Goal: Transaction & Acquisition: Purchase product/service

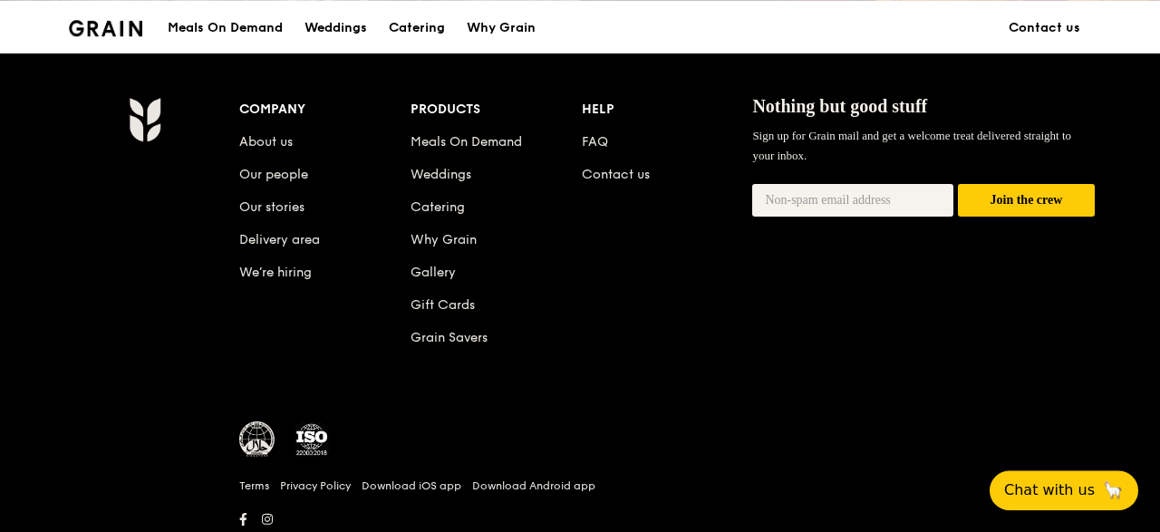
scroll to position [1865, 0]
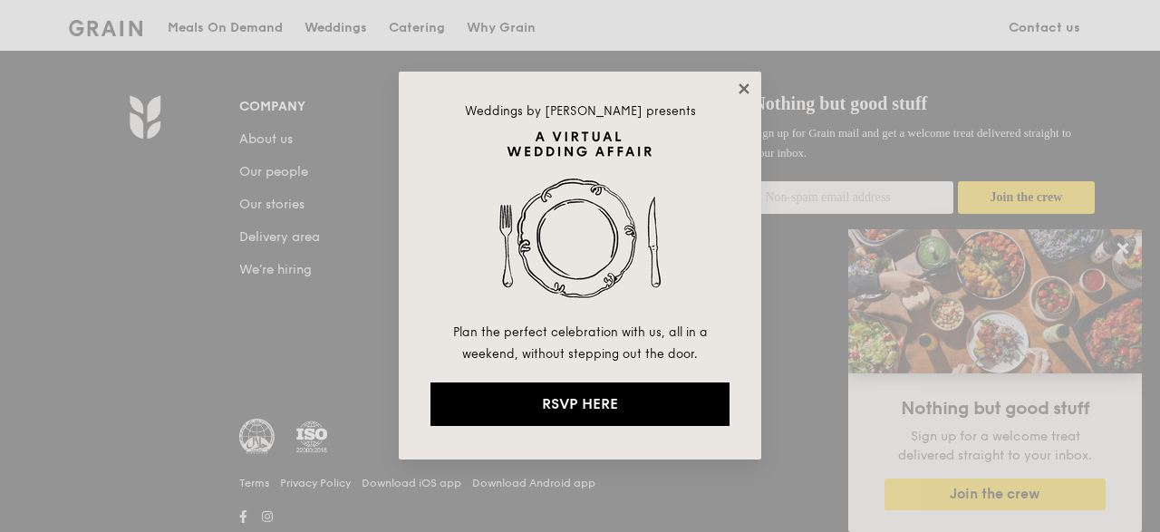
click at [740, 90] on icon at bounding box center [744, 89] width 16 height 16
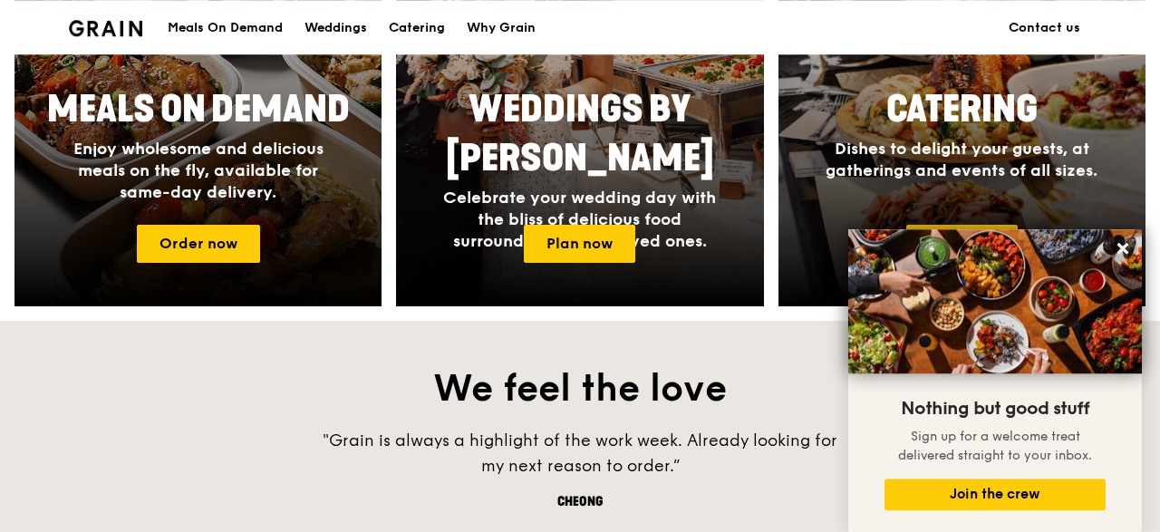
scroll to position [869, 0]
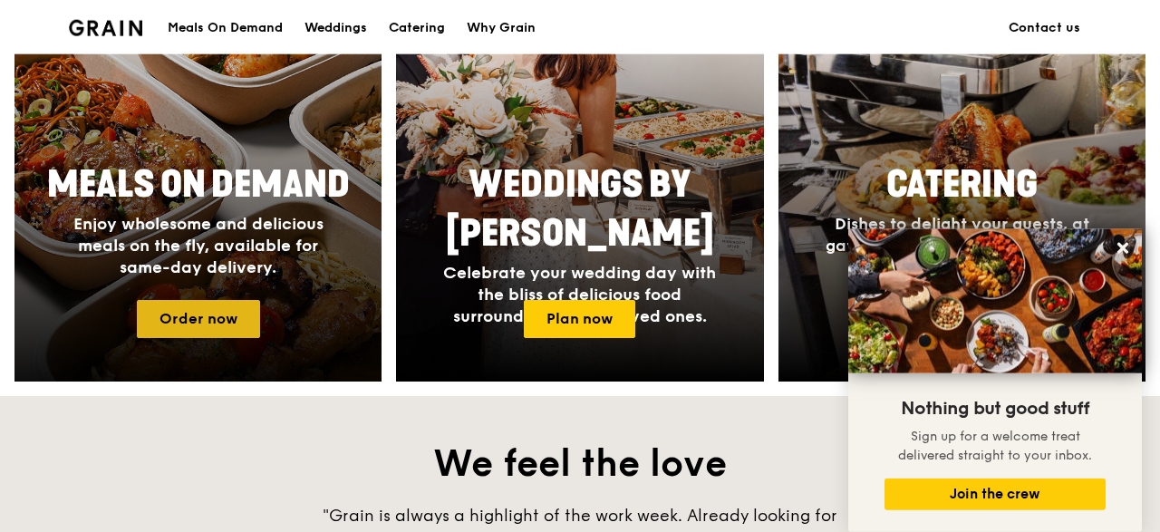
click at [188, 332] on link "Order now" at bounding box center [198, 319] width 123 height 38
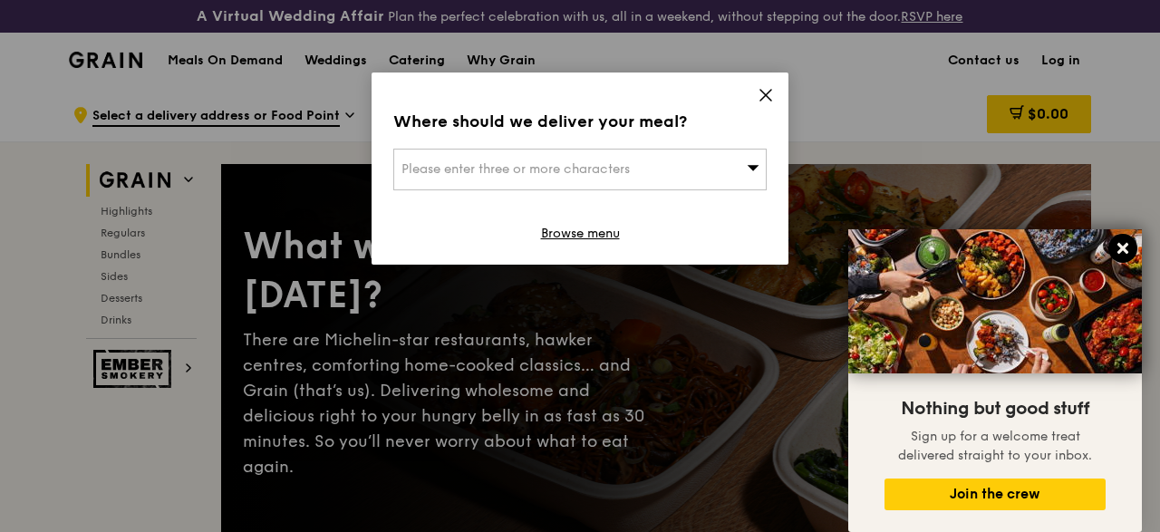
click at [1126, 245] on icon at bounding box center [1122, 248] width 11 height 11
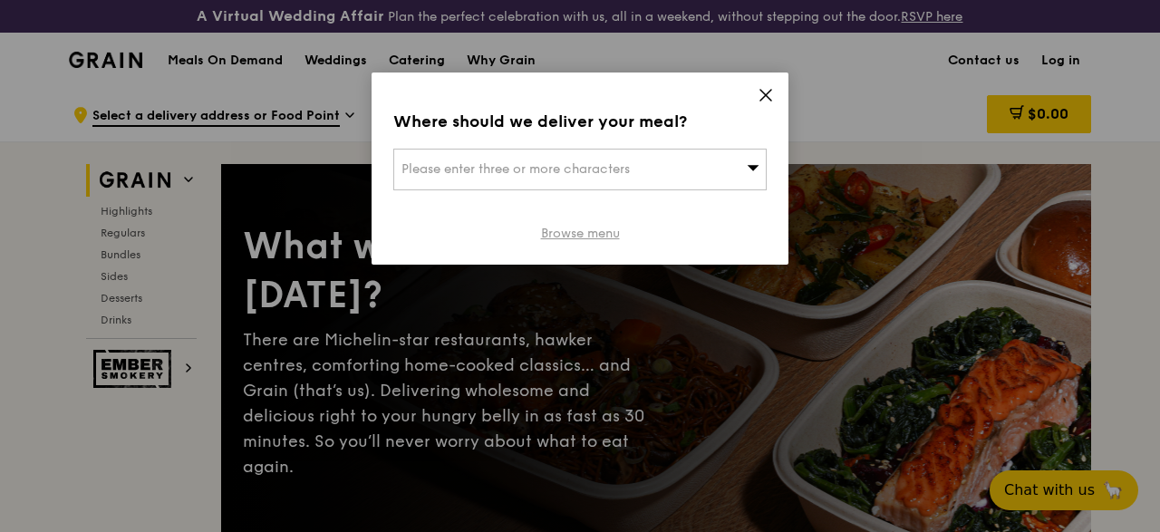
click at [571, 238] on link "Browse menu" at bounding box center [580, 234] width 79 height 18
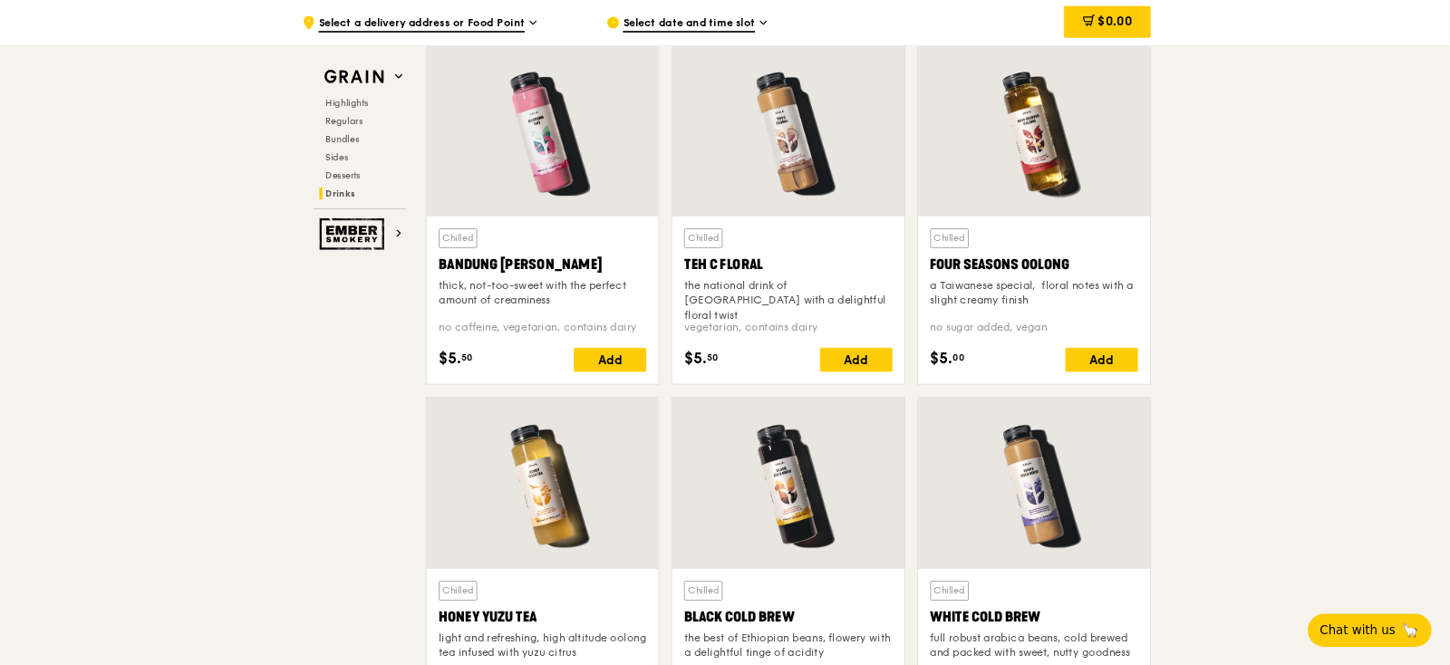
scroll to position [6405, 0]
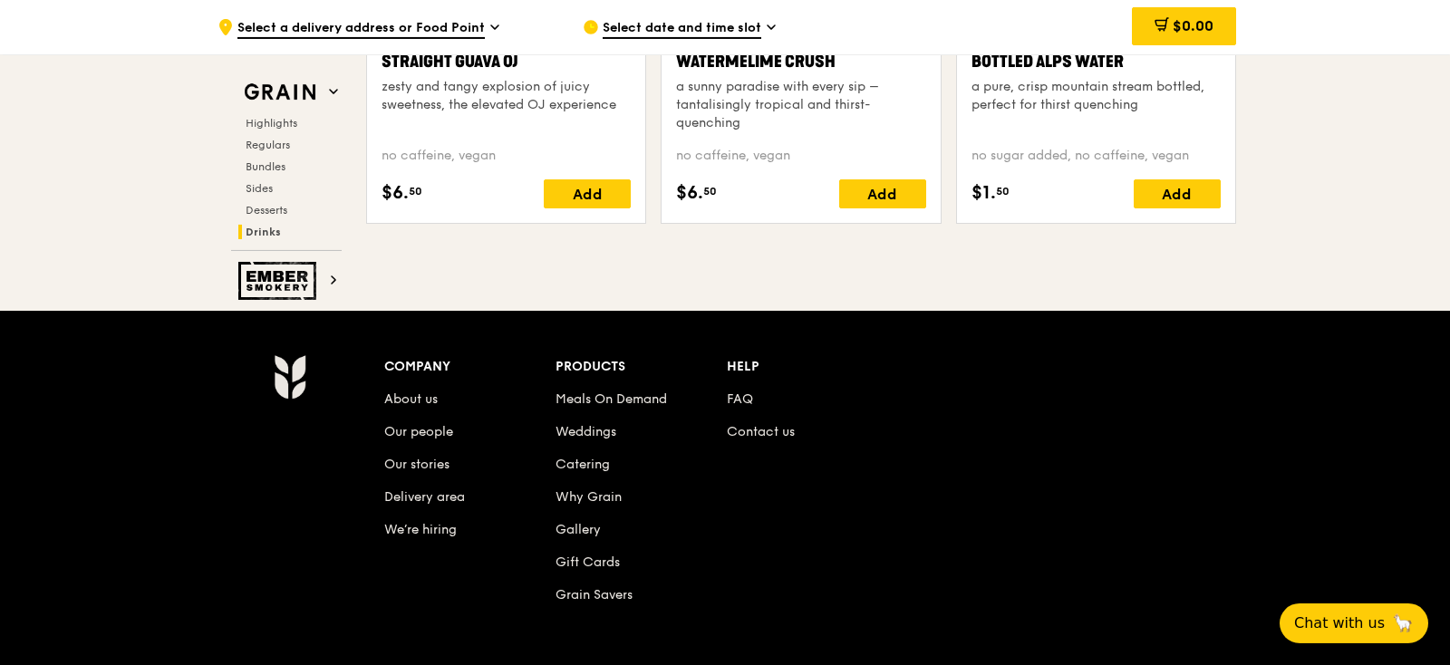
scroll to position [7527, 0]
